Goal: Transaction & Acquisition: Obtain resource

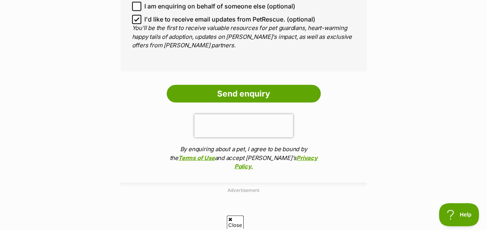
scroll to position [693, 0]
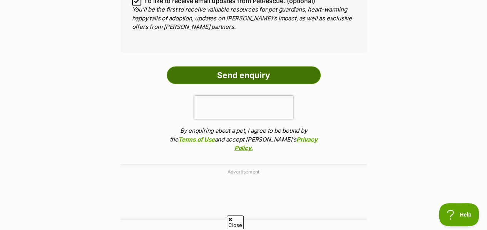
click at [238, 84] on input "Send enquiry" at bounding box center [244, 75] width 154 height 18
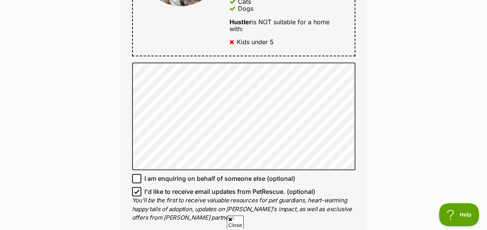
scroll to position [501, 0]
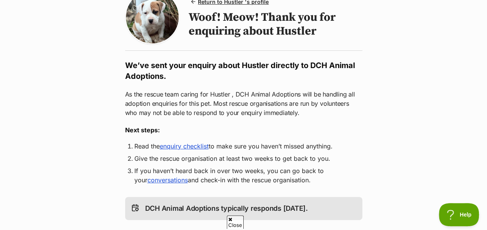
scroll to position [77, 0]
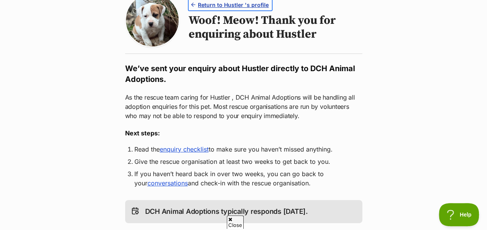
click at [232, 9] on span "Return to Hustler 's profile" at bounding box center [233, 5] width 71 height 8
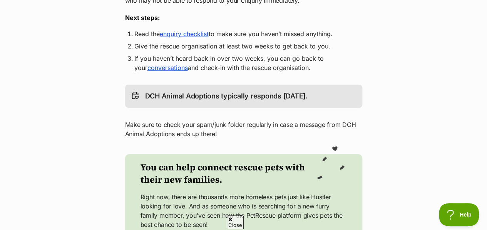
scroll to position [0, 0]
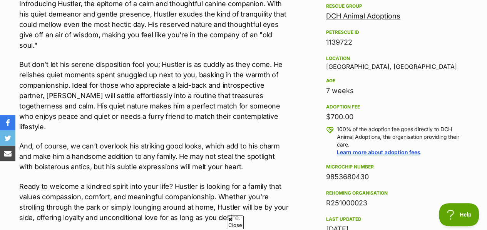
scroll to position [385, 0]
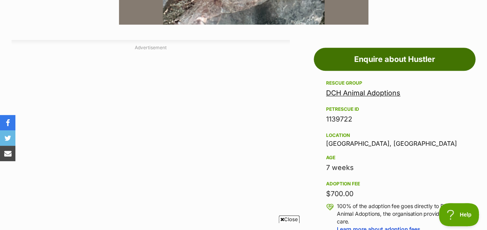
click at [369, 71] on link "Enquire about Hustler" at bounding box center [395, 59] width 162 height 23
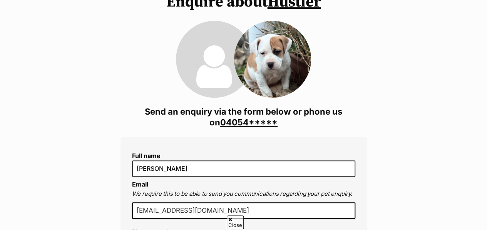
click at [227, 128] on link "04054*****" at bounding box center [248, 122] width 57 height 10
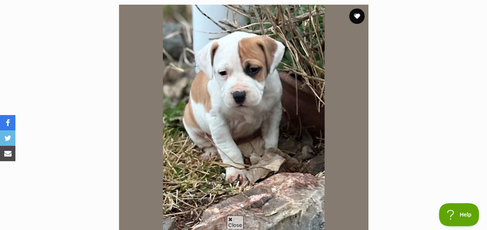
scroll to position [194, 0]
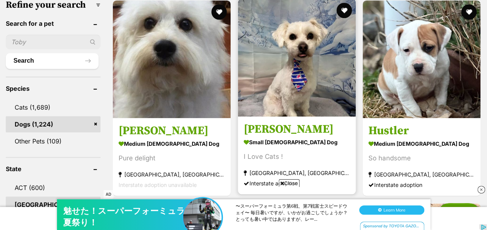
click at [285, 181] on span "Close" at bounding box center [289, 184] width 21 height 8
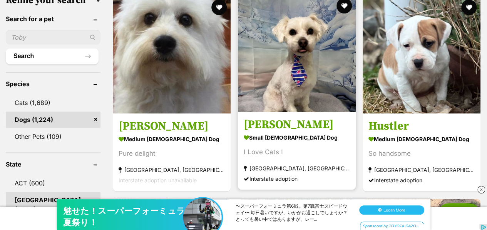
scroll to position [270, 0]
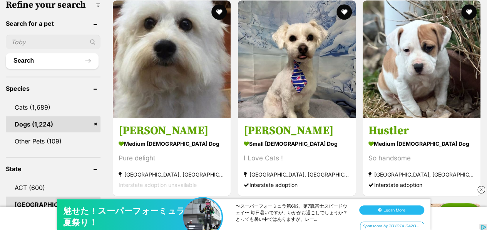
click at [31, 49] on input "text" at bounding box center [53, 42] width 95 height 15
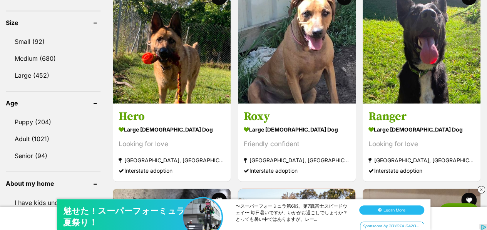
scroll to position [770, 0]
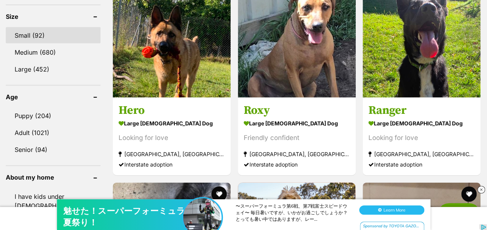
click at [36, 44] on link "Small (92)" at bounding box center [53, 35] width 95 height 16
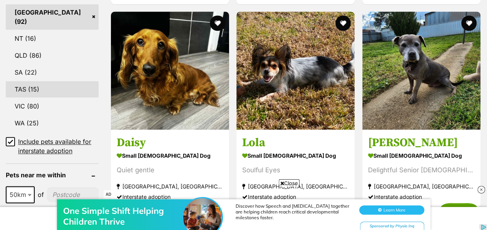
scroll to position [501, 0]
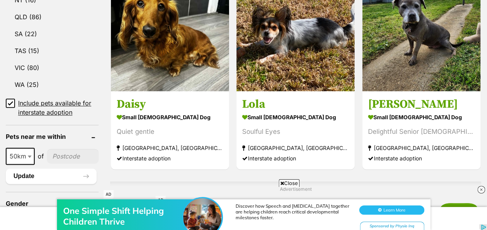
click span "Close"
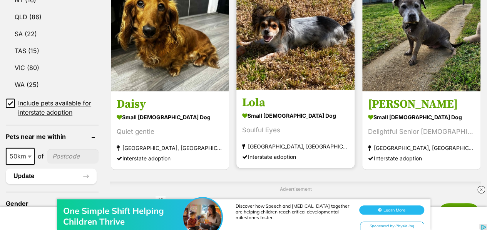
click img
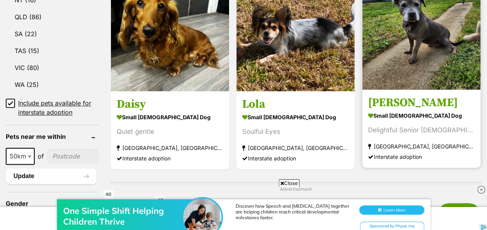
click at [412, 90] on img at bounding box center [421, 30] width 118 height 118
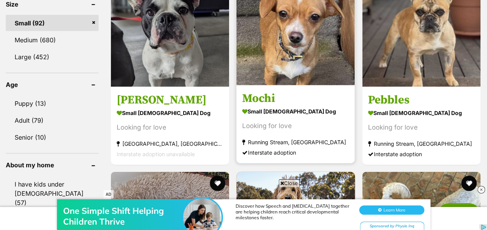
scroll to position [770, 0]
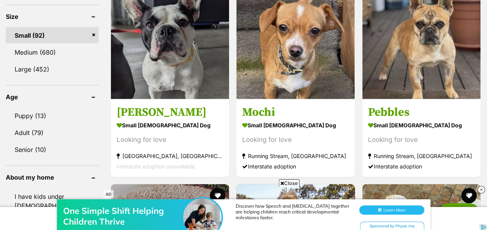
click at [286, 181] on span "Close" at bounding box center [289, 184] width 21 height 8
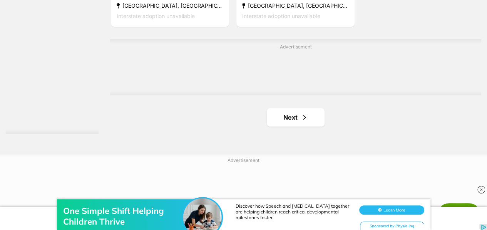
scroll to position [1772, 0]
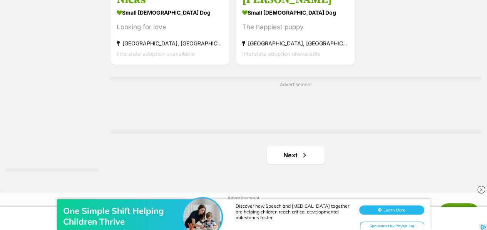
click at [307, 189] on div "One Simple Shift Helping Children Thrive Discover how Speech and [MEDICAL_DATA]…" at bounding box center [243, 207] width 487 height 46
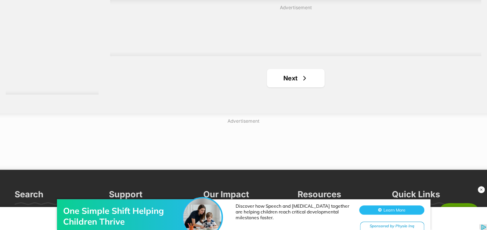
scroll to position [1849, 0]
click at [309, 83] on span "Next page" at bounding box center [305, 78] width 8 height 9
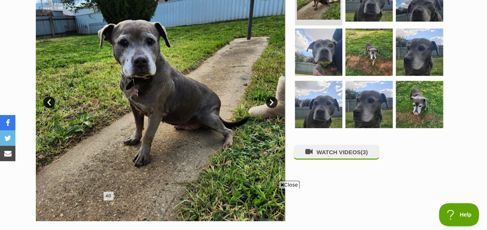
scroll to position [170, 0]
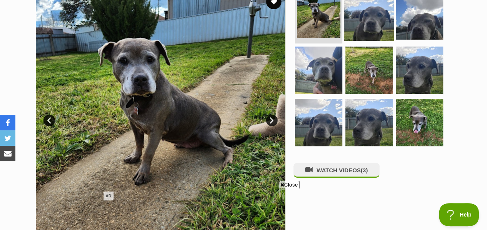
click at [371, 40] on img at bounding box center [369, 16] width 50 height 50
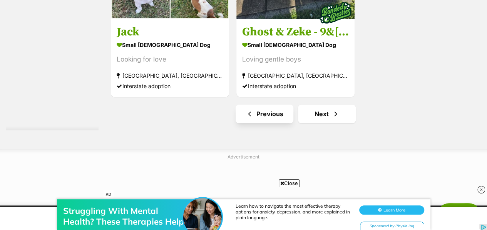
scroll to position [1811, 0]
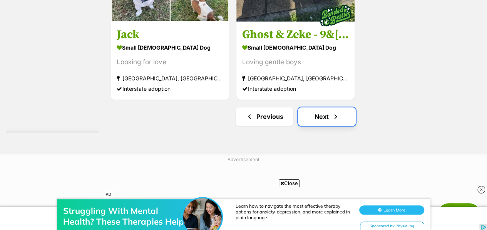
click at [340, 121] on span "Next page" at bounding box center [336, 116] width 8 height 9
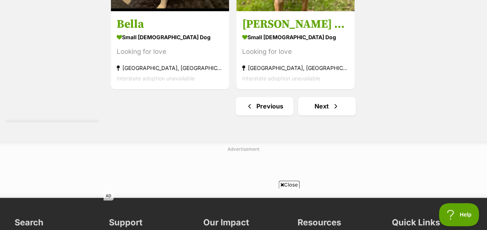
scroll to position [1926, 0]
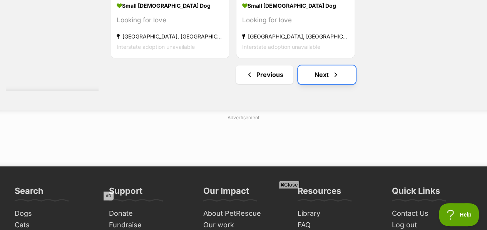
click at [338, 79] on span "Next page" at bounding box center [336, 74] width 8 height 9
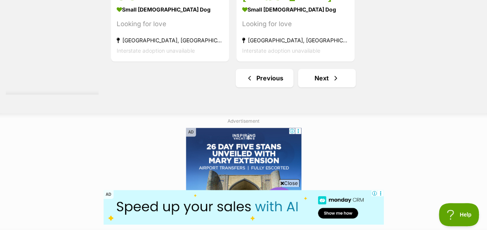
scroll to position [1888, 0]
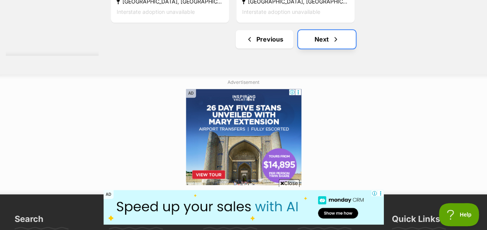
click at [334, 49] on link "Next" at bounding box center [327, 39] width 58 height 18
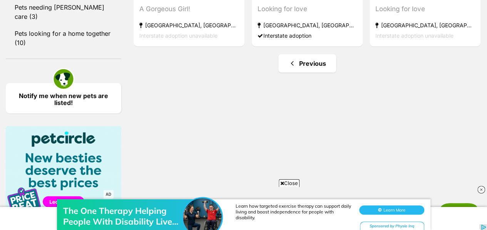
scroll to position [1079, 0]
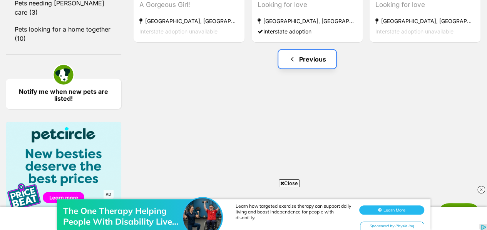
click at [316, 69] on link "Previous" at bounding box center [308, 59] width 58 height 18
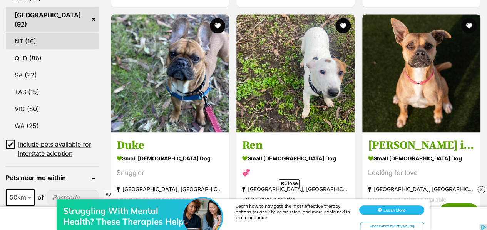
scroll to position [462, 0]
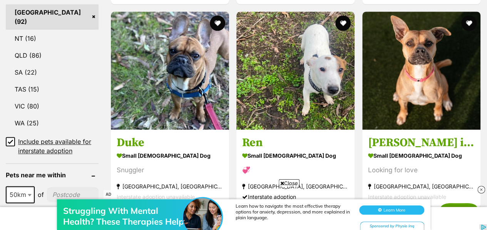
click at [99, 30] on link "[GEOGRAPHIC_DATA] (92)" at bounding box center [52, 16] width 93 height 25
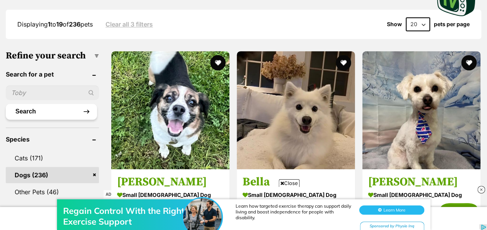
scroll to position [230, 0]
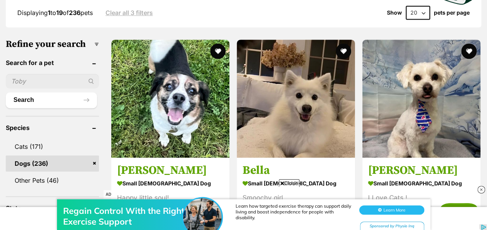
click at [39, 89] on input "text" at bounding box center [52, 81] width 93 height 15
type input "hustler"
click at [6, 92] on button "Search" at bounding box center [51, 99] width 91 height 15
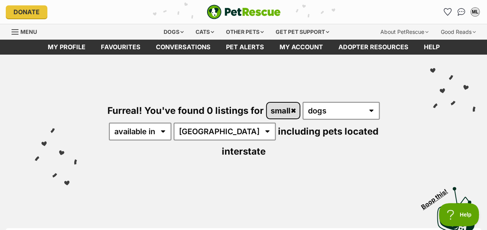
click at [300, 119] on link "small" at bounding box center [283, 111] width 33 height 16
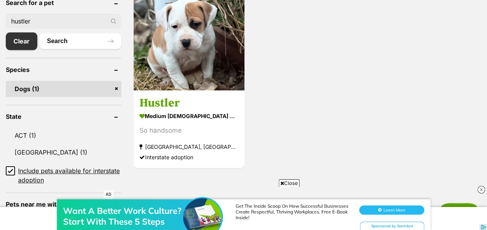
scroll to position [270, 0]
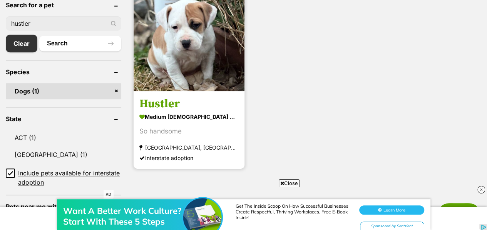
click at [217, 91] on img at bounding box center [189, 35] width 111 height 111
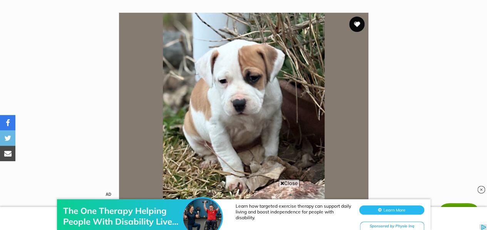
scroll to position [193, 0]
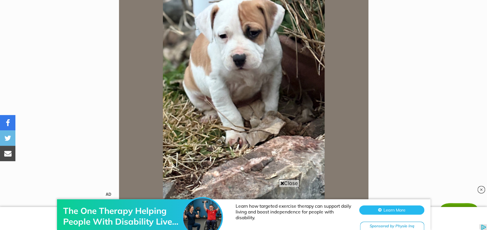
click at [281, 183] on icon at bounding box center [282, 183] width 4 height 5
